Goal: Information Seeking & Learning: Learn about a topic

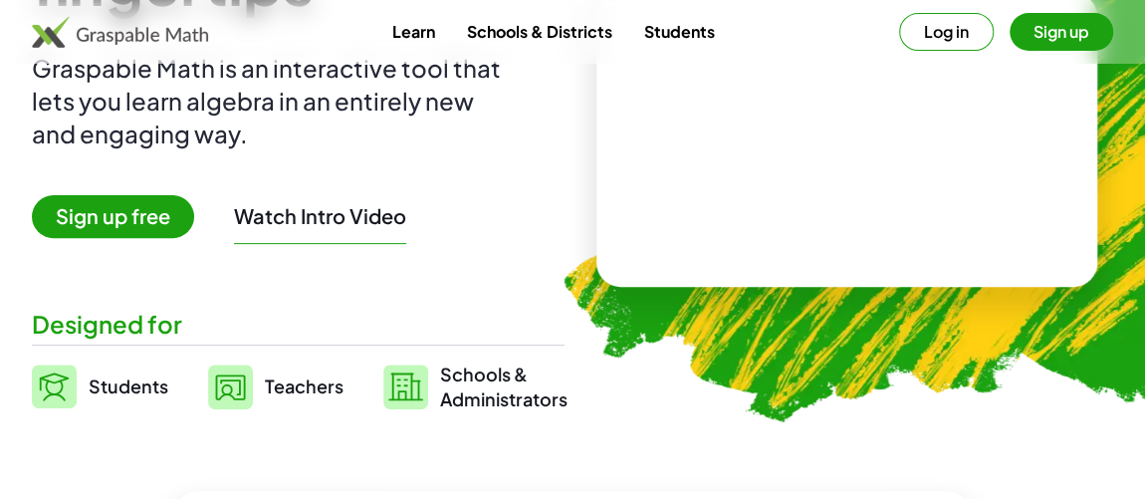
scroll to position [253, 0]
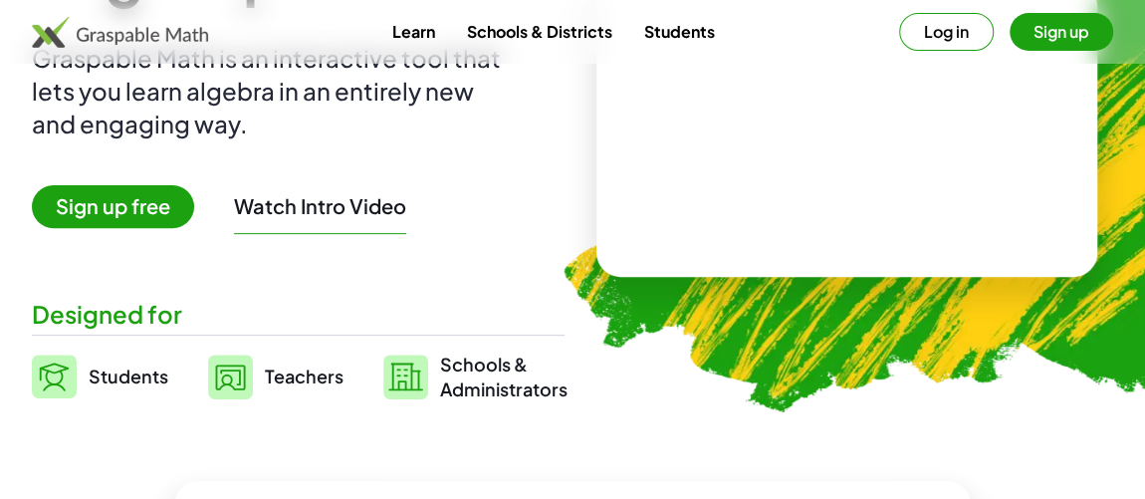
click at [1055, 42] on button "Sign up" at bounding box center [1062, 32] width 104 height 38
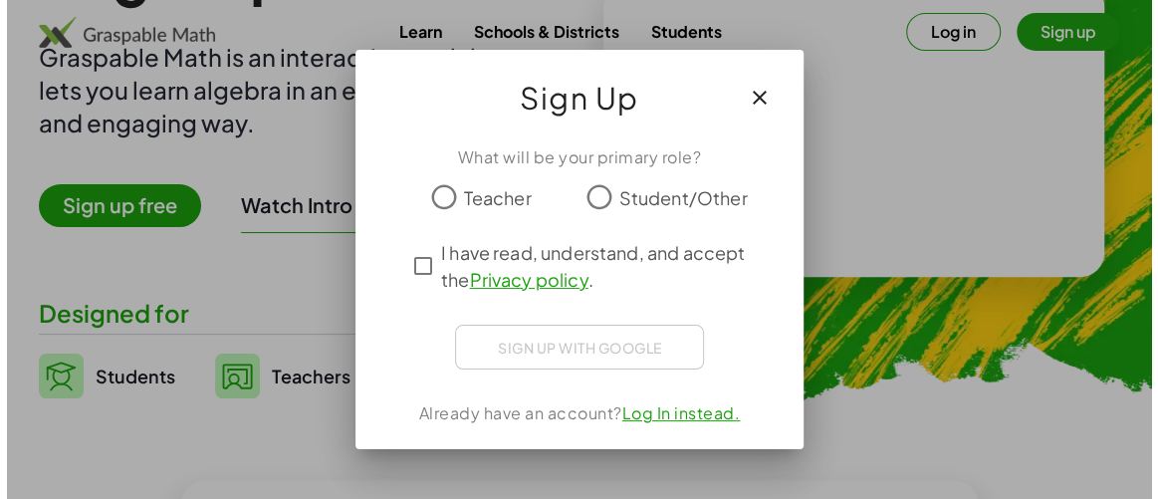
scroll to position [0, 0]
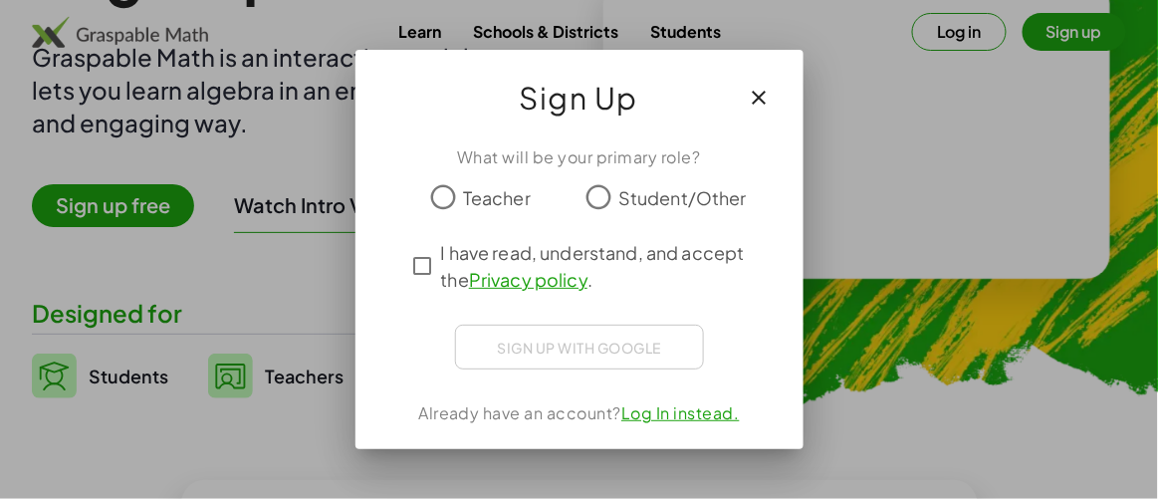
click at [623, 198] on span "Student/Other" at bounding box center [682, 197] width 128 height 27
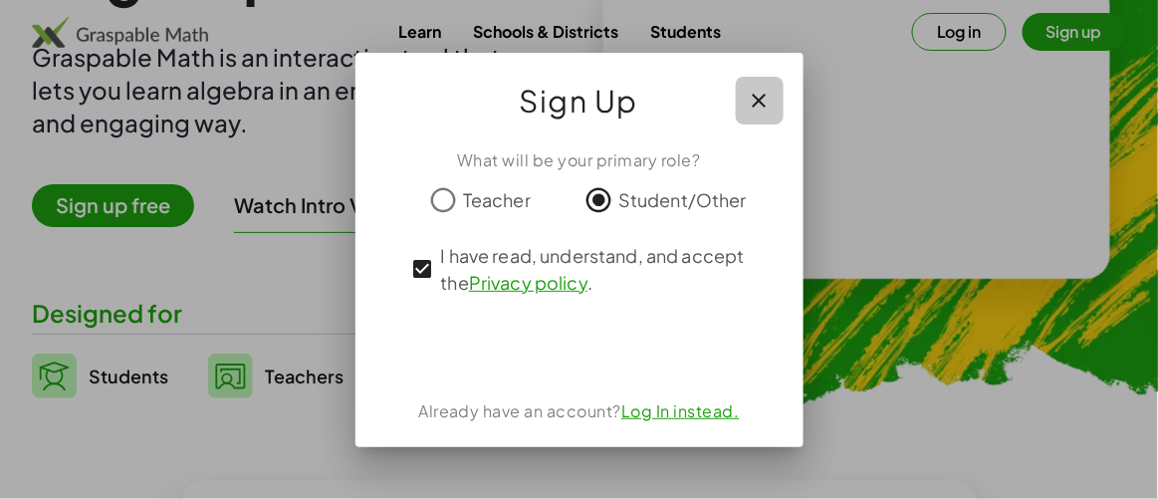
click at [759, 83] on button "button" at bounding box center [760, 101] width 48 height 48
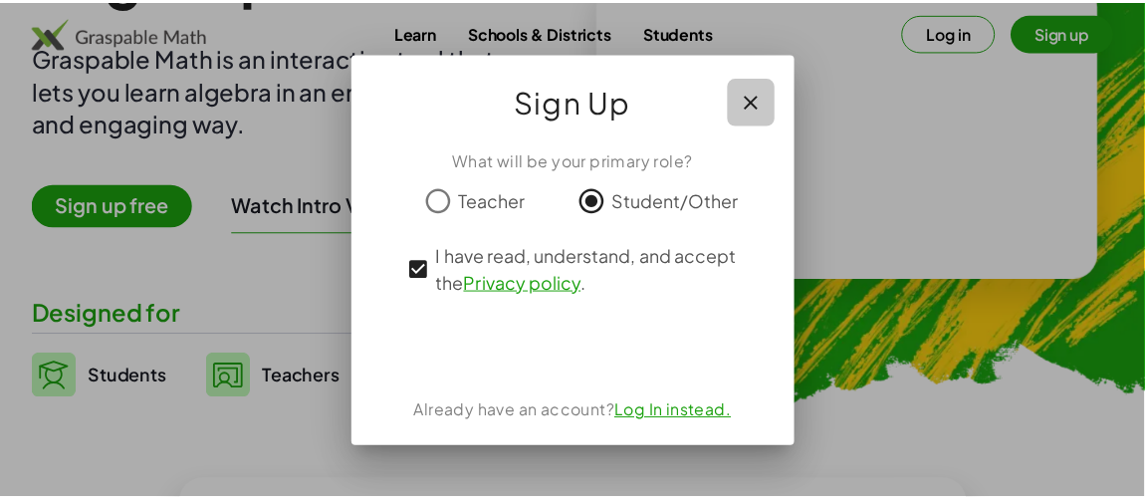
scroll to position [253, 0]
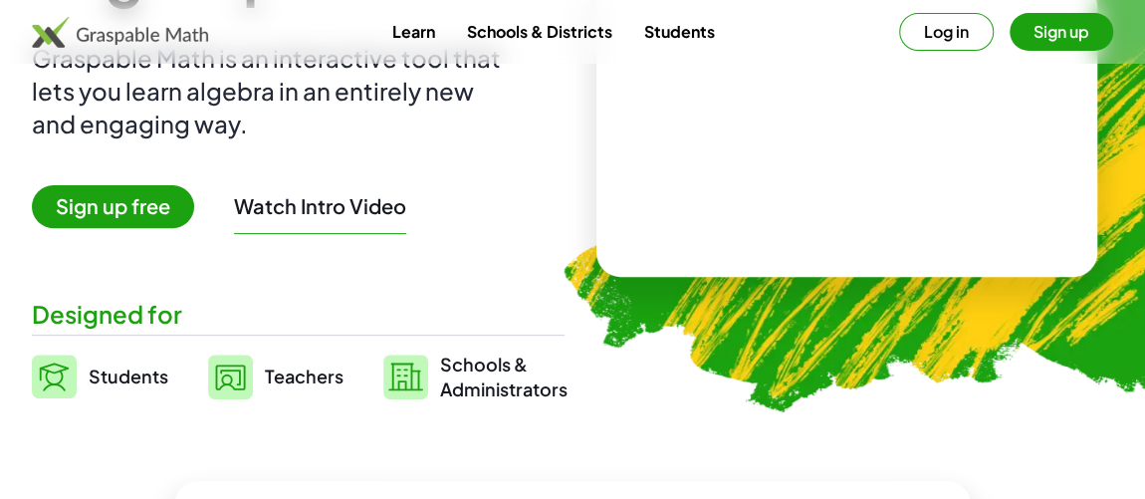
click at [865, 127] on video at bounding box center [847, 129] width 299 height 149
click at [865, 127] on div at bounding box center [850, 110] width 169 height 74
click at [829, 114] on div at bounding box center [851, 110] width 175 height 74
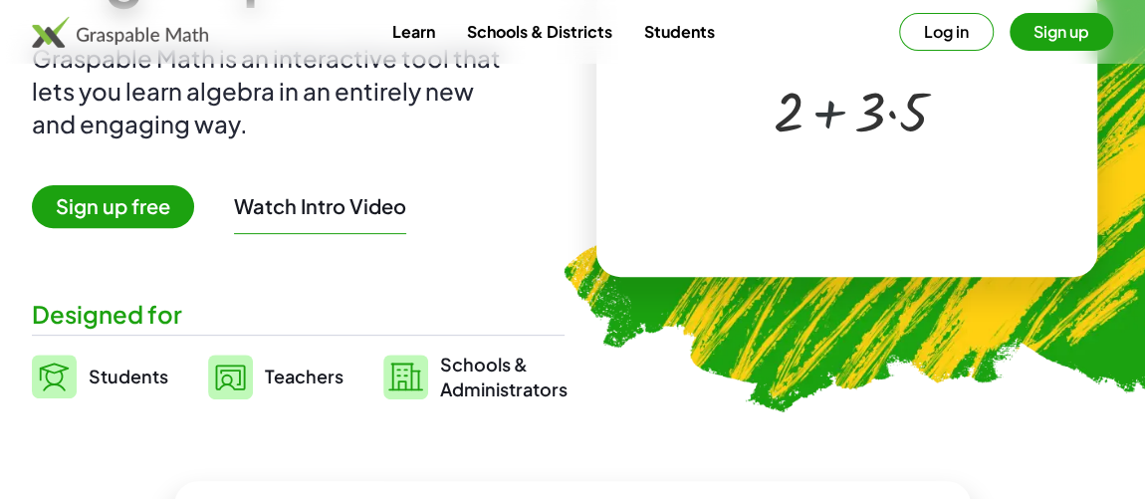
click at [829, 114] on div at bounding box center [851, 110] width 175 height 74
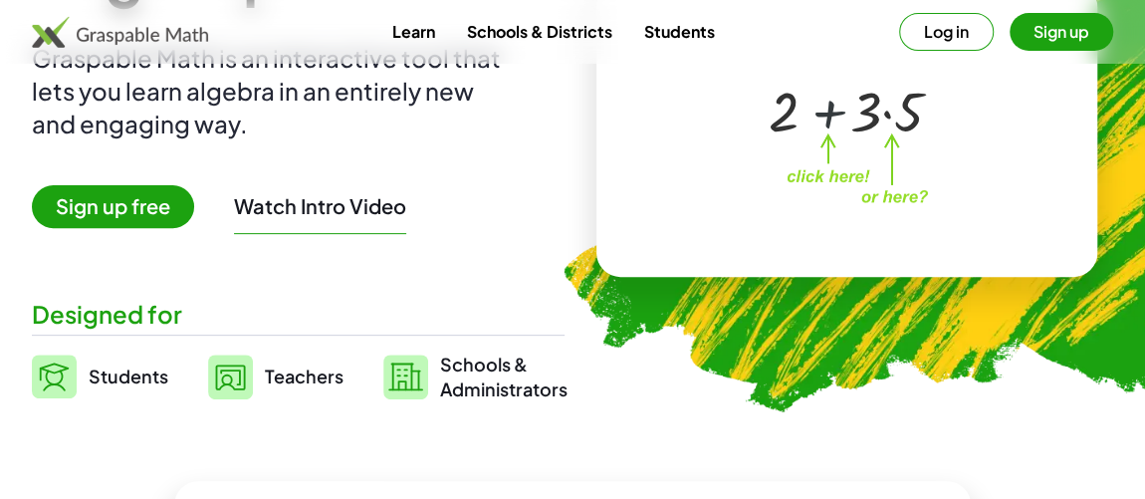
click at [829, 114] on div at bounding box center [851, 110] width 175 height 74
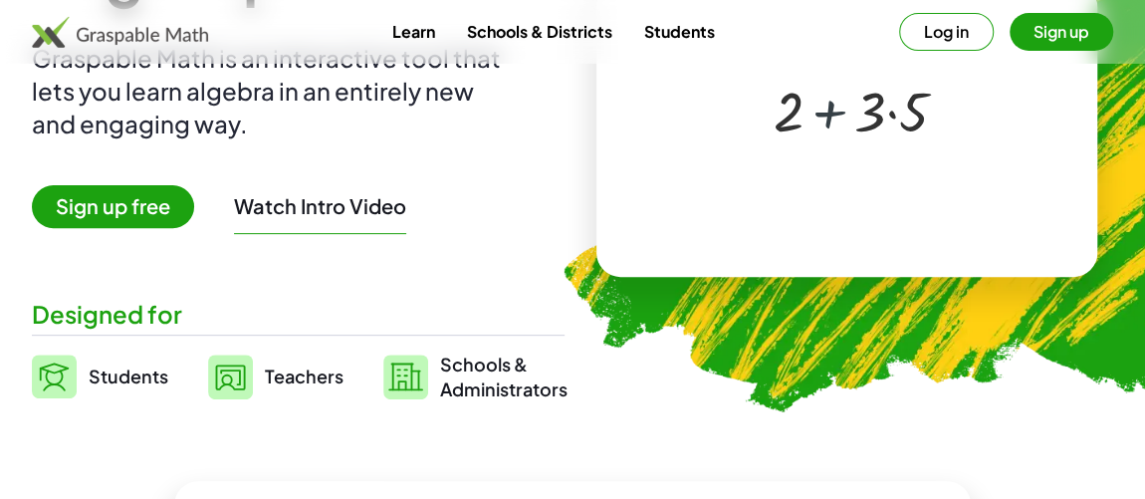
click at [829, 114] on div at bounding box center [851, 110] width 175 height 74
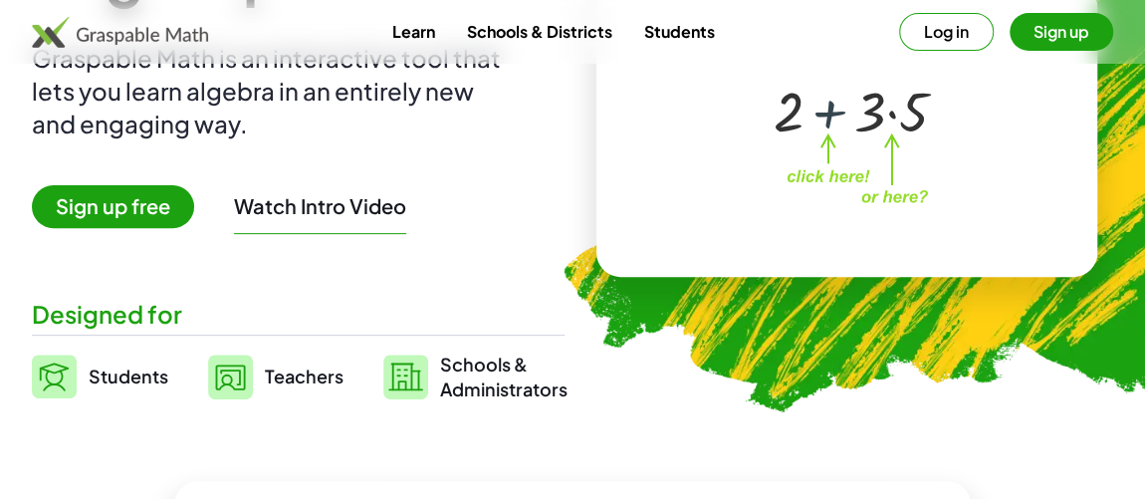
click at [829, 114] on div at bounding box center [851, 110] width 175 height 74
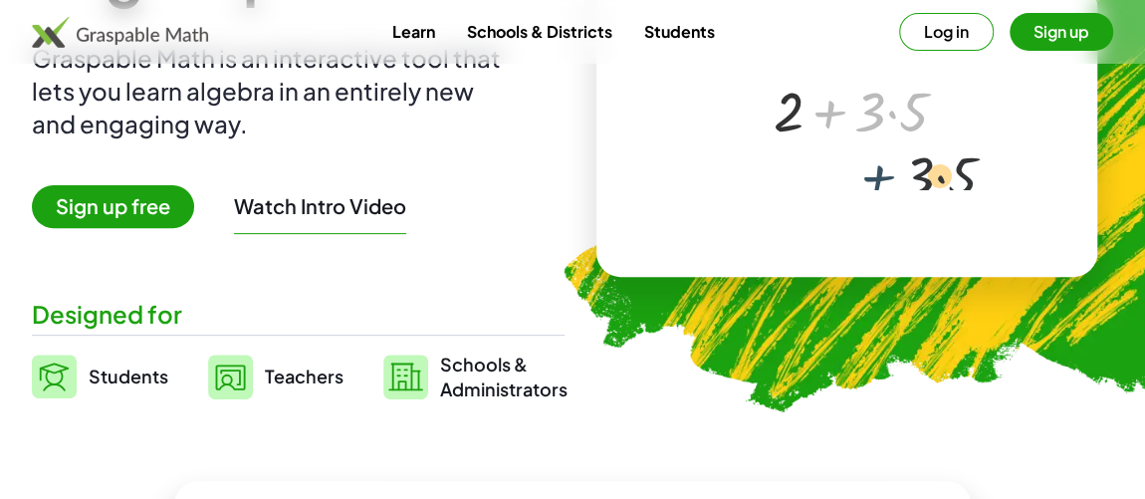
drag, startPoint x: 829, startPoint y: 114, endPoint x: 891, endPoint y: 182, distance: 92.4
click at [891, 182] on div "+ · 3 · 5 + 2 + · 3 · 5" at bounding box center [843, 109] width 341 height 159
drag, startPoint x: 838, startPoint y: 100, endPoint x: 645, endPoint y: 106, distance: 193.3
click at [645, 106] on div "+ · 3 · 5 + 2 + · 3 · 5 ×" at bounding box center [846, 130] width 501 height 295
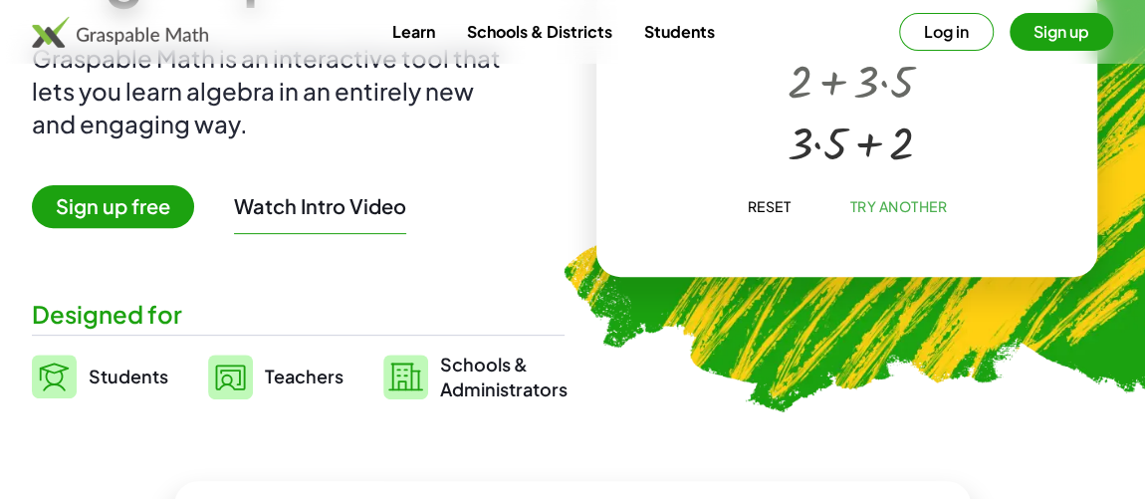
click at [897, 202] on span "Try Another" at bounding box center [898, 206] width 98 height 18
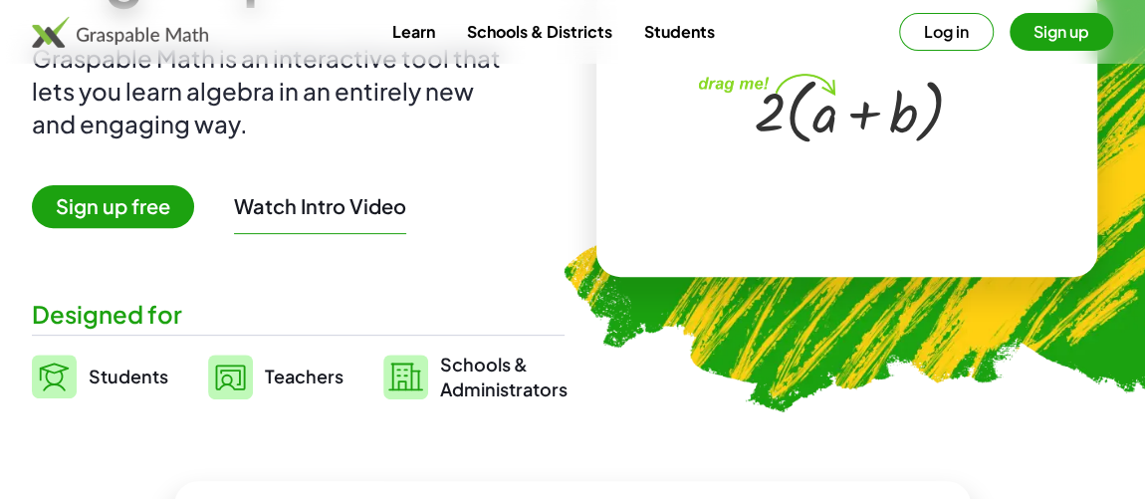
click at [768, 196] on div "· 2 · ( + a + b ) ×" at bounding box center [847, 129] width 348 height 199
drag, startPoint x: 767, startPoint y: 118, endPoint x: 826, endPoint y: 118, distance: 59.7
click at [826, 118] on div at bounding box center [851, 110] width 210 height 82
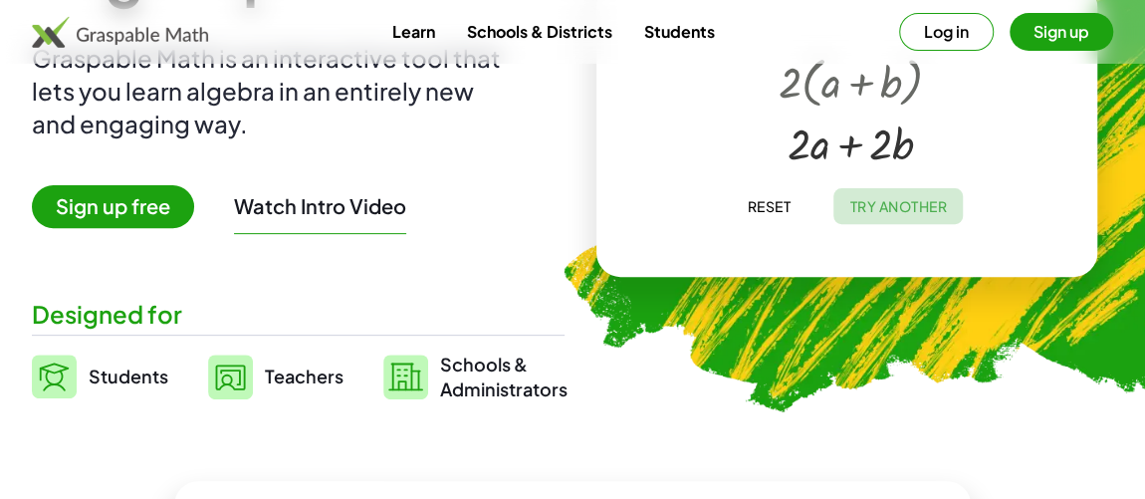
click at [920, 221] on button "Try Another" at bounding box center [897, 206] width 129 height 36
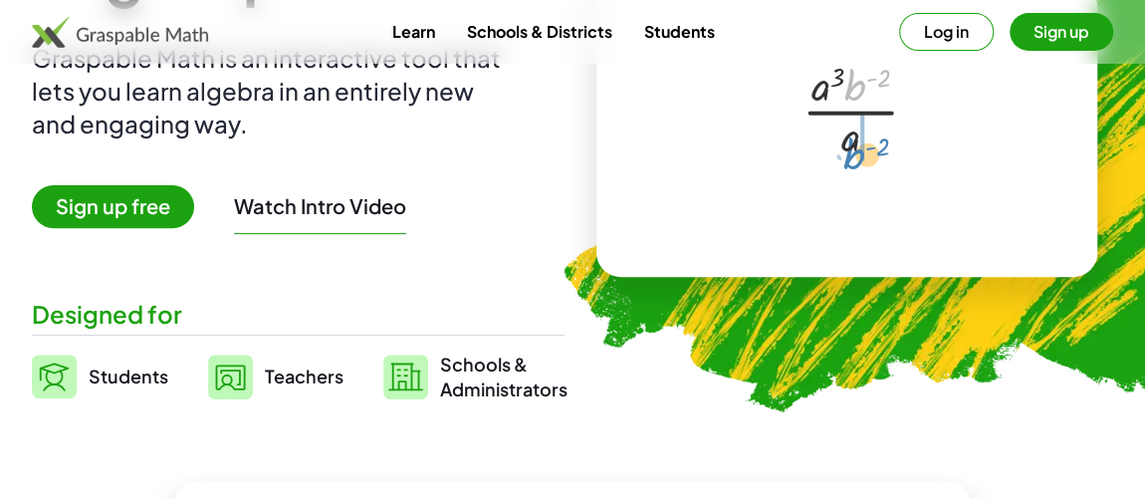
drag, startPoint x: 851, startPoint y: 86, endPoint x: 849, endPoint y: 152, distance: 66.7
click at [849, 152] on div at bounding box center [851, 109] width 117 height 109
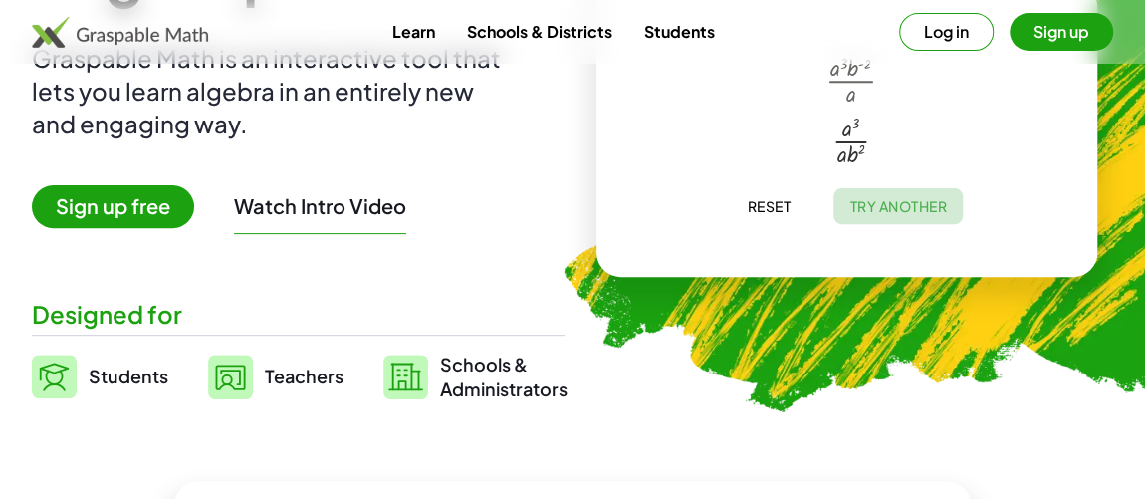
click at [882, 219] on button "Try Another" at bounding box center [897, 206] width 129 height 36
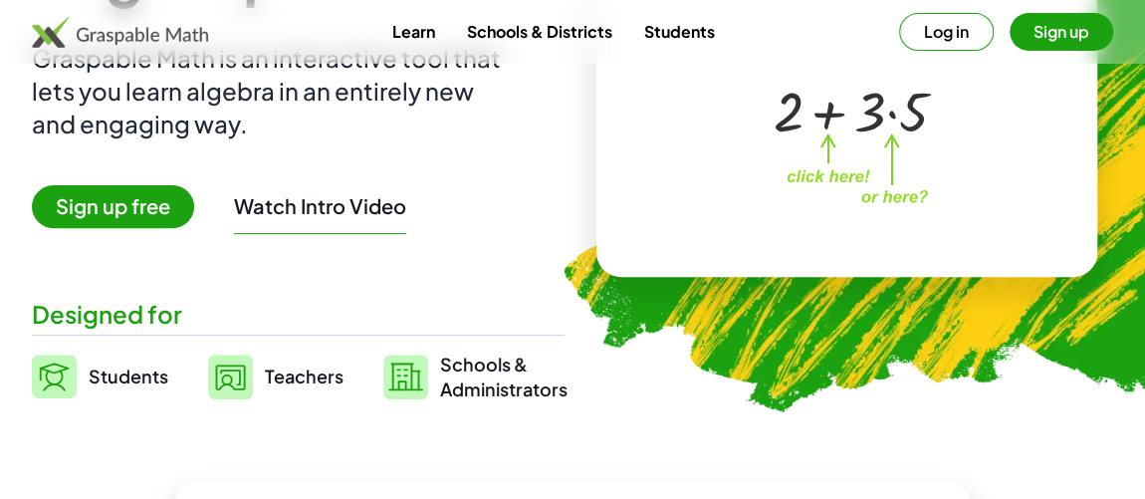
click at [892, 139] on div at bounding box center [851, 110] width 175 height 74
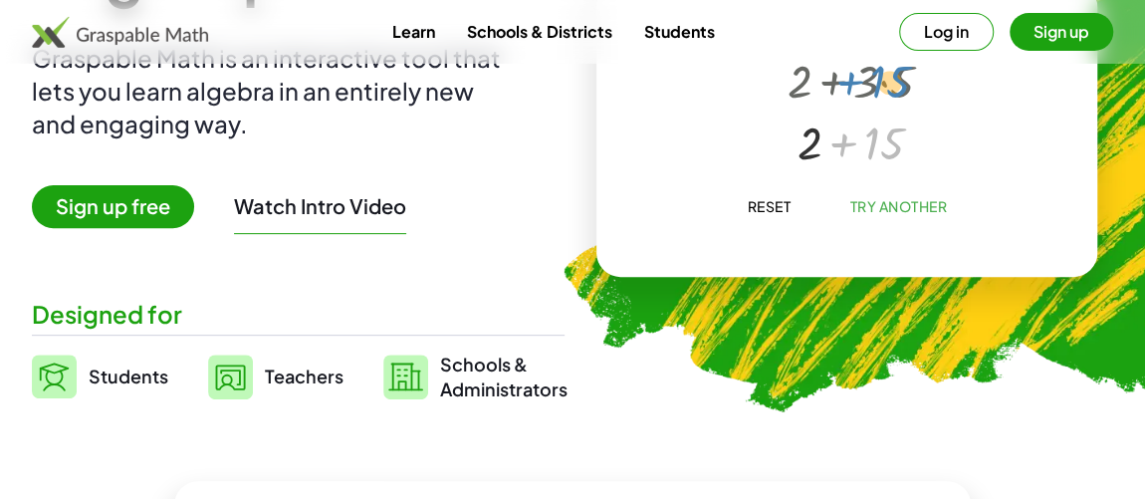
drag, startPoint x: 892, startPoint y: 139, endPoint x: 895, endPoint y: 77, distance: 62.8
drag, startPoint x: 820, startPoint y: 148, endPoint x: 813, endPoint y: 96, distance: 53.2
click at [850, 81] on div "+ 2 + · 3 · 5 + 2 + 2 + 15" at bounding box center [850, 81] width 0 height 0
drag, startPoint x: 811, startPoint y: 156, endPoint x: 801, endPoint y: 96, distance: 61.7
click at [850, 81] on div "+ 2 + · 3 · 5 + 2 + 2 + 15" at bounding box center [850, 81] width 0 height 0
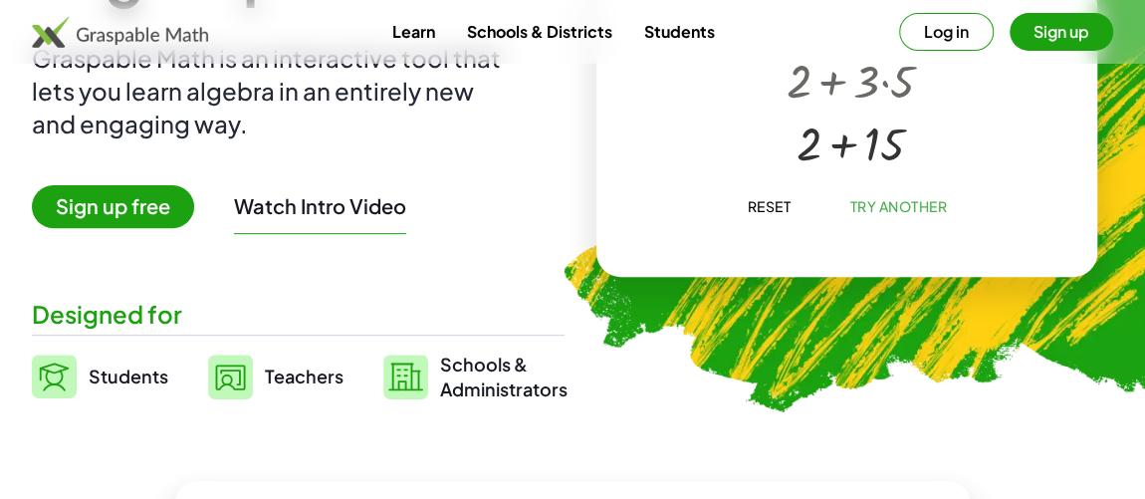
click at [866, 184] on div at bounding box center [843, 109] width 341 height 159
click at [788, 209] on span "Reset" at bounding box center [769, 206] width 44 height 18
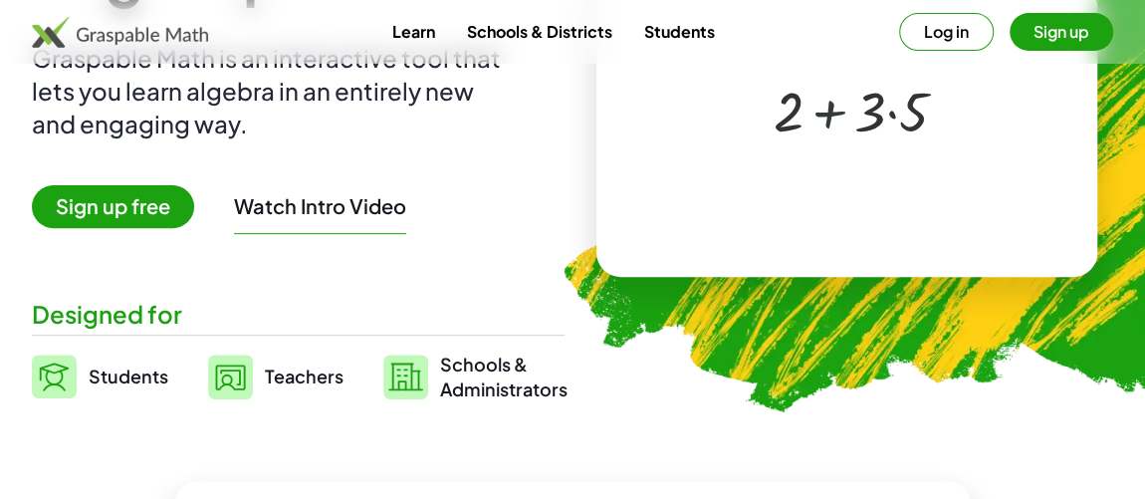
click at [823, 121] on div at bounding box center [851, 110] width 175 height 74
click at [880, 121] on div at bounding box center [851, 110] width 175 height 74
click at [835, 109] on div at bounding box center [851, 110] width 175 height 74
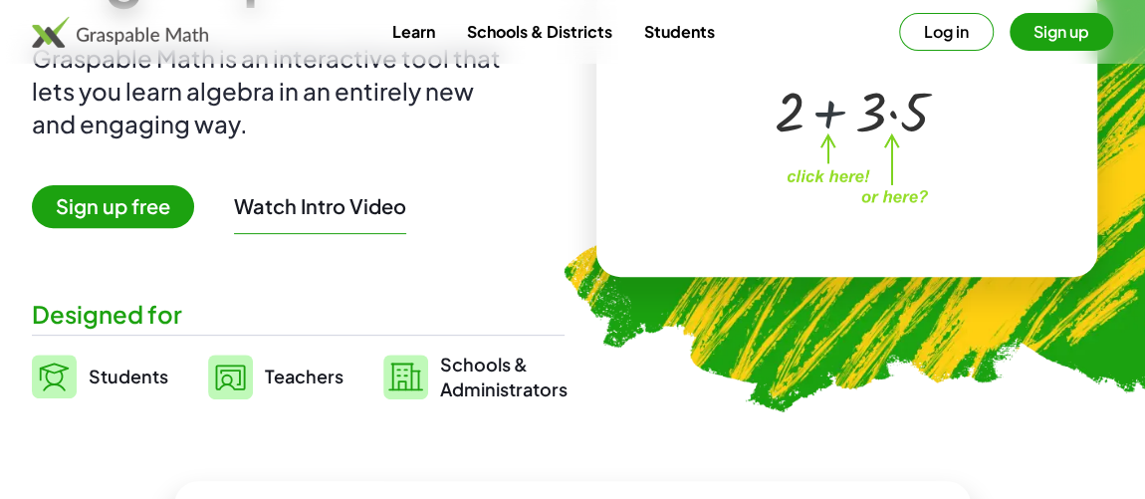
click at [835, 109] on div at bounding box center [851, 110] width 175 height 74
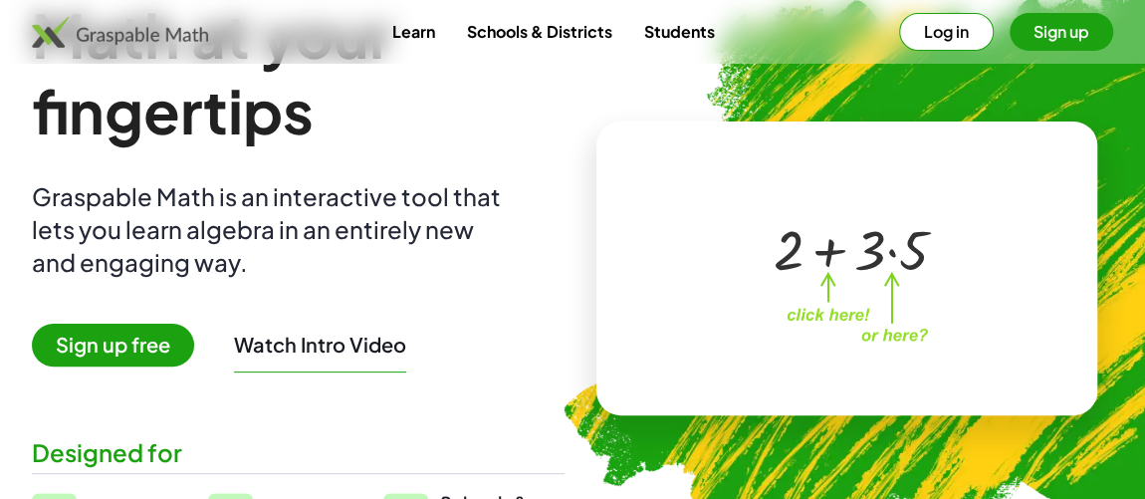
scroll to position [112, 0]
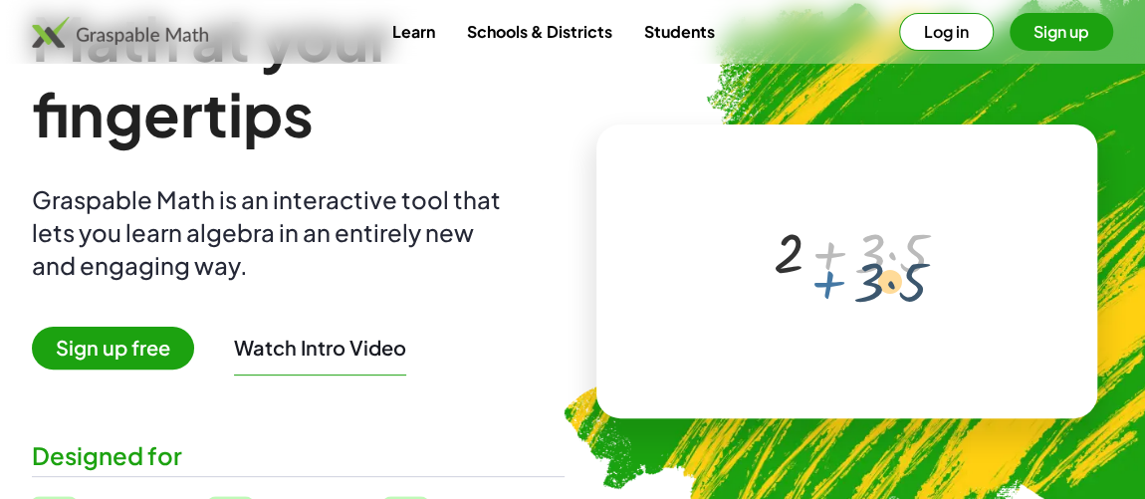
drag, startPoint x: 826, startPoint y: 241, endPoint x: 825, endPoint y: 271, distance: 29.9
click at [825, 271] on div at bounding box center [851, 251] width 175 height 74
drag, startPoint x: 843, startPoint y: 307, endPoint x: 854, endPoint y: 327, distance: 22.7
click at [854, 327] on div "+ · 3 · 5 + 2 + · 3 · 5" at bounding box center [843, 250] width 341 height 159
click at [894, 253] on div at bounding box center [851, 251] width 175 height 74
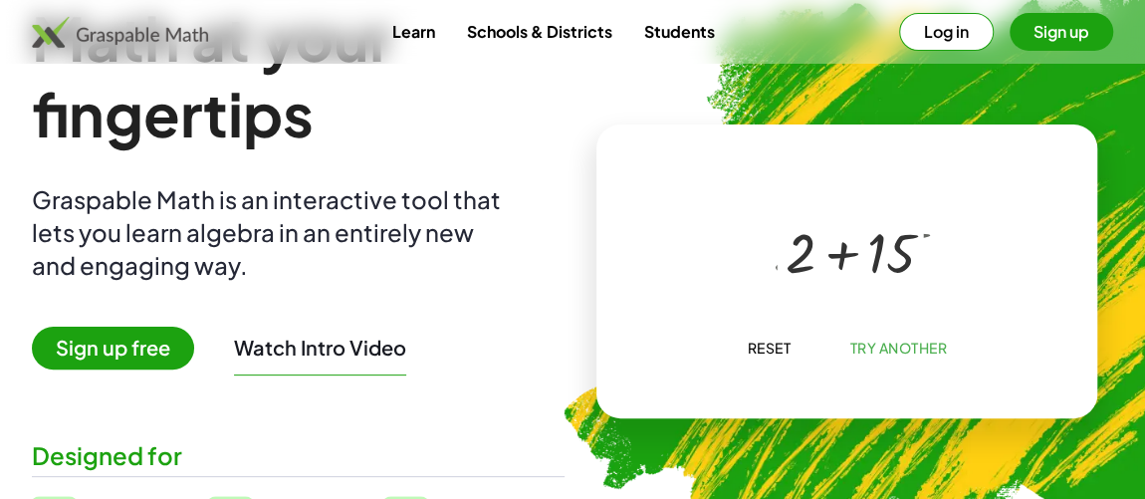
click at [894, 253] on div at bounding box center [851, 252] width 146 height 62
click at [831, 287] on div at bounding box center [851, 291] width 92 height 38
click at [844, 292] on div at bounding box center [850, 291] width 80 height 38
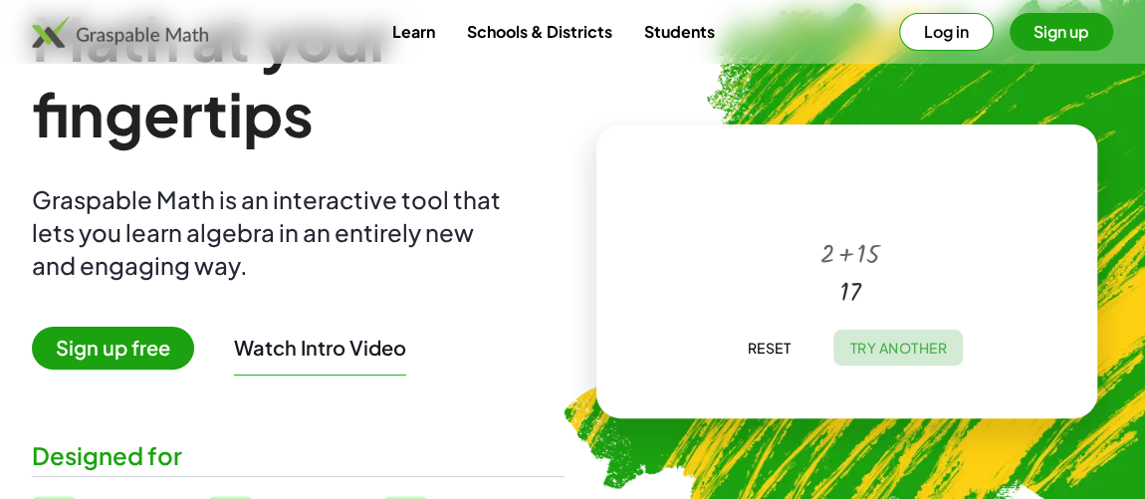
click at [875, 343] on span "Try Another" at bounding box center [898, 348] width 98 height 18
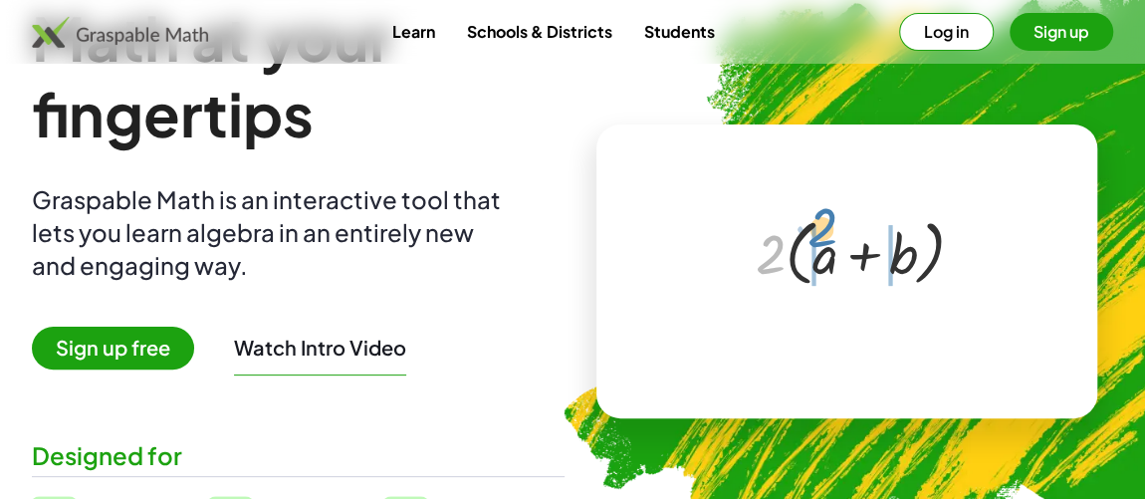
drag, startPoint x: 768, startPoint y: 268, endPoint x: 816, endPoint y: 254, distance: 50.7
click at [816, 254] on div at bounding box center [851, 251] width 210 height 82
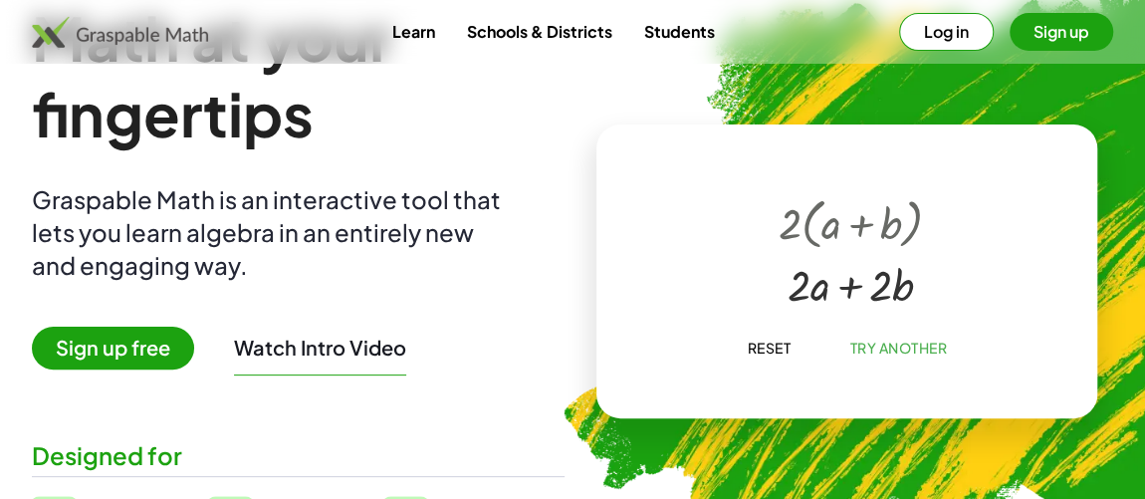
click at [889, 270] on div at bounding box center [851, 283] width 164 height 59
